Goal: Navigation & Orientation: Find specific page/section

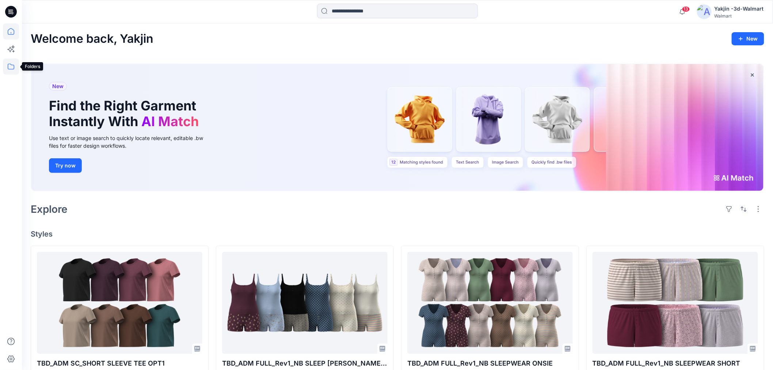
click at [10, 71] on icon at bounding box center [11, 66] width 16 height 16
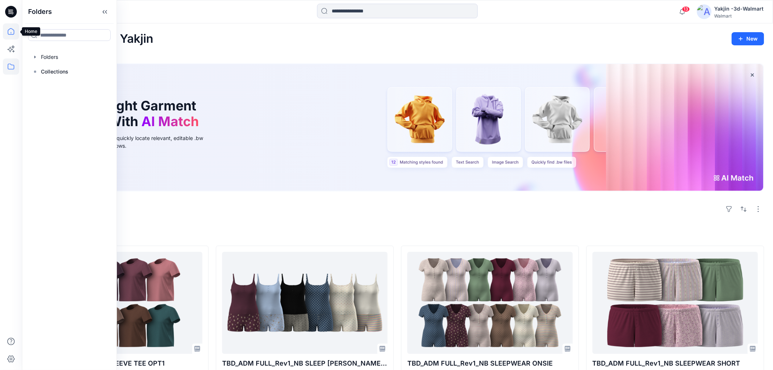
click at [8, 32] on icon at bounding box center [11, 31] width 7 height 7
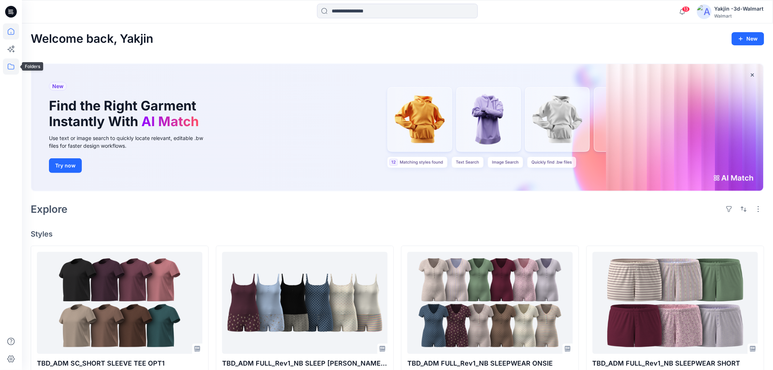
click at [9, 66] on icon at bounding box center [11, 66] width 16 height 16
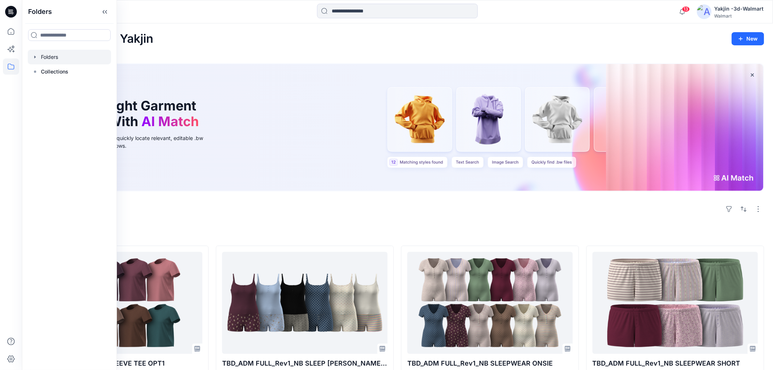
click at [72, 59] on div at bounding box center [69, 57] width 83 height 15
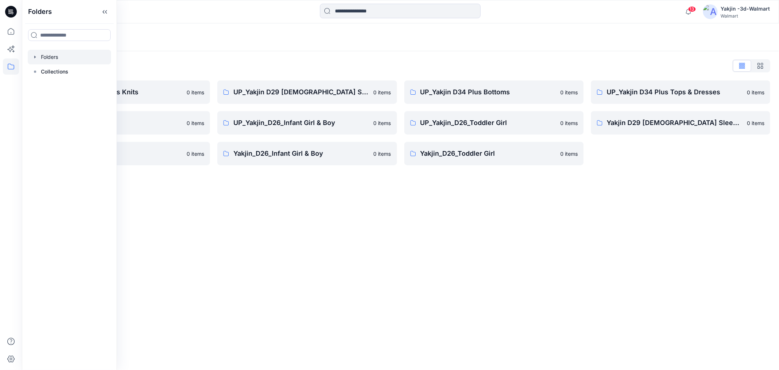
click at [97, 9] on div "Folders" at bounding box center [69, 11] width 94 height 23
click at [107, 9] on icon at bounding box center [105, 12] width 12 height 12
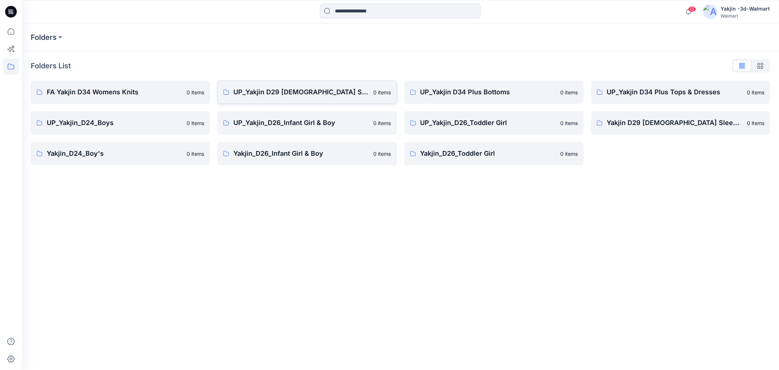
click at [280, 90] on p "UP_Yakjin D29 [DEMOGRAPHIC_DATA] Sleep" at bounding box center [301, 92] width 136 height 10
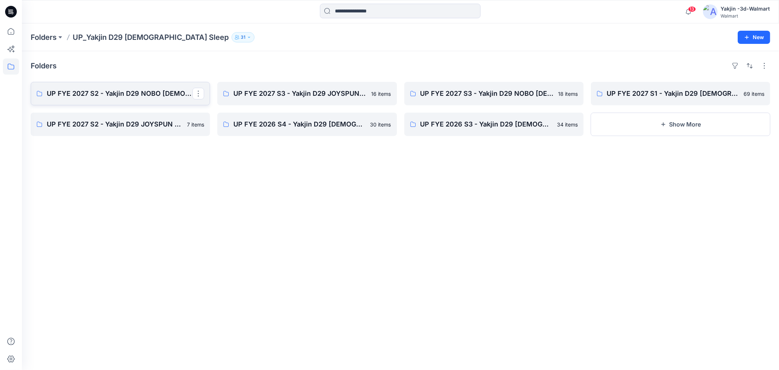
click at [125, 96] on p "UP FYE 2027 S2 - Yakjin D29 NOBO [DEMOGRAPHIC_DATA] Sleepwear" at bounding box center [120, 93] width 146 height 10
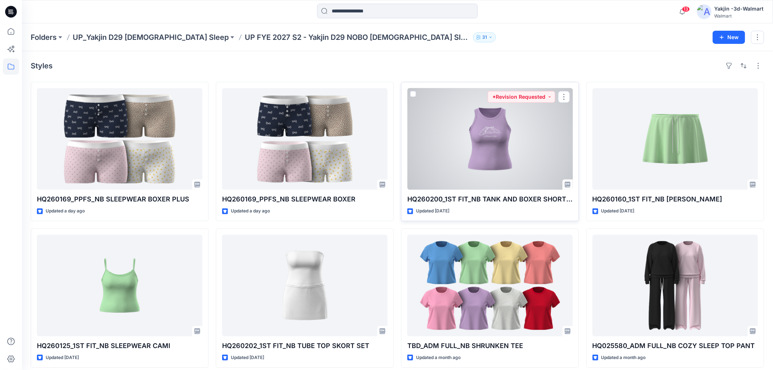
click at [538, 130] on div at bounding box center [490, 139] width 166 height 102
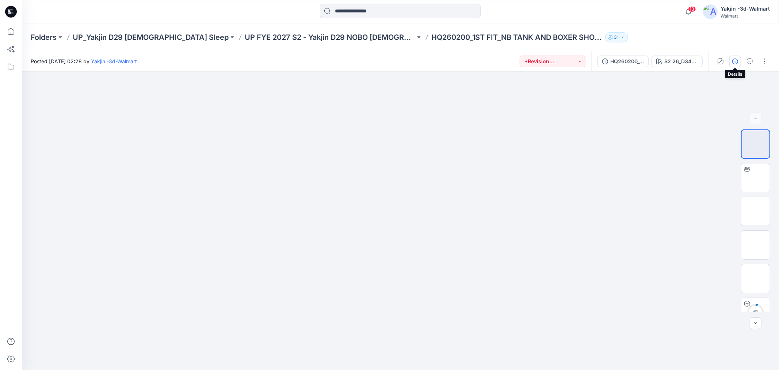
click at [623, 59] on icon "button" at bounding box center [736, 61] width 6 height 6
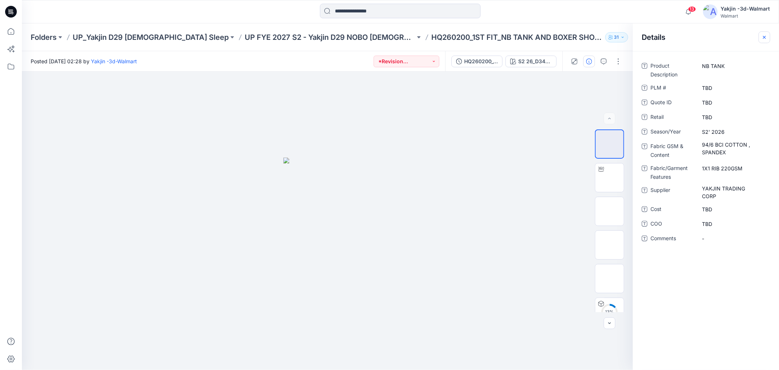
click at [623, 37] on icon "button" at bounding box center [764, 36] width 3 height 3
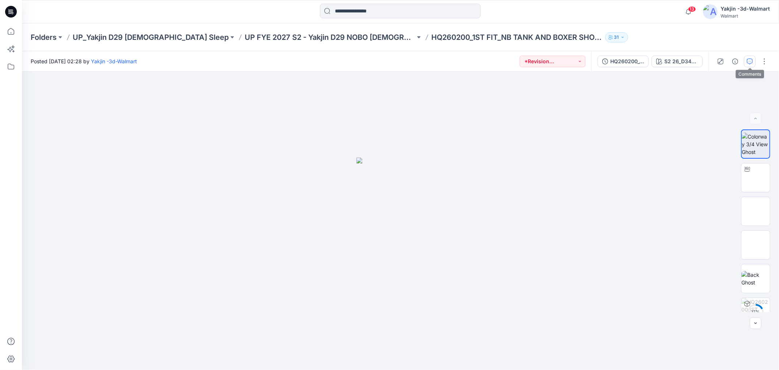
click at [623, 60] on icon "button" at bounding box center [750, 61] width 6 height 6
